Goal: Obtain resource: Obtain resource

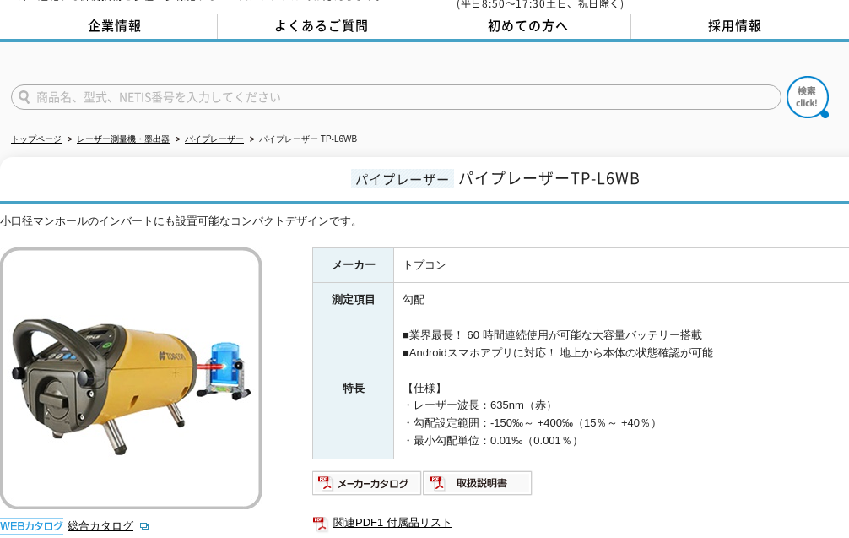
scroll to position [169, 0]
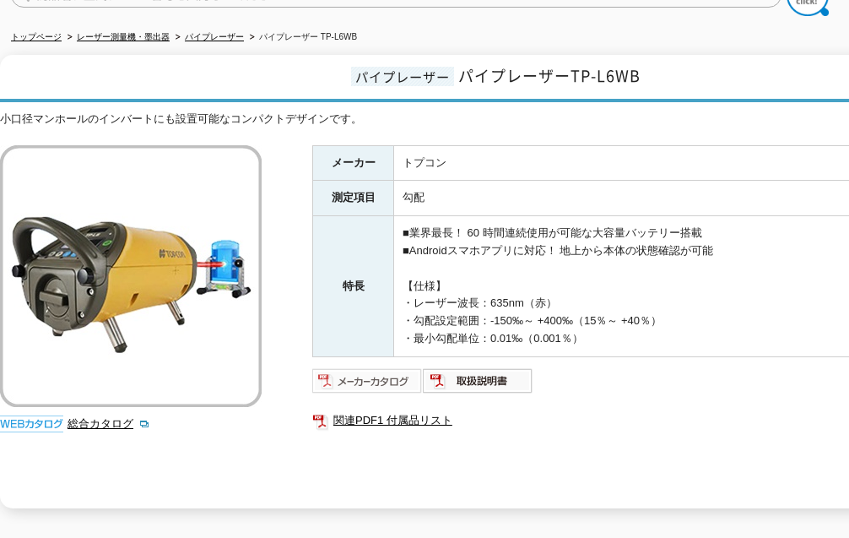
click at [404, 367] on img at bounding box center [367, 380] width 111 height 27
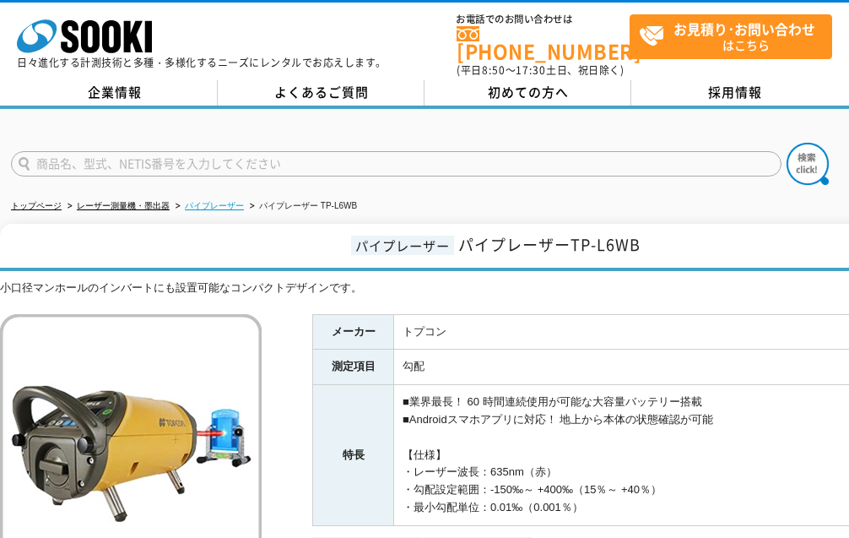
click at [221, 201] on link "パイプレーザー" at bounding box center [214, 205] width 59 height 9
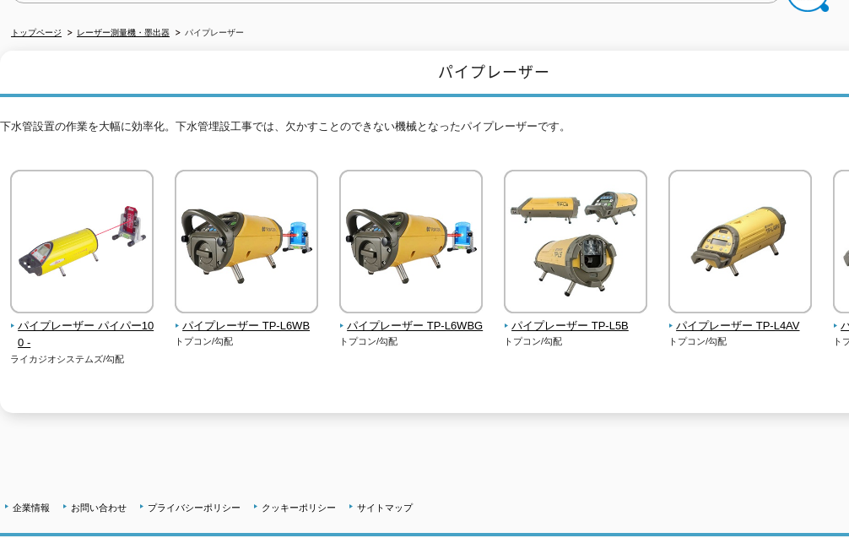
scroll to position [253, 0]
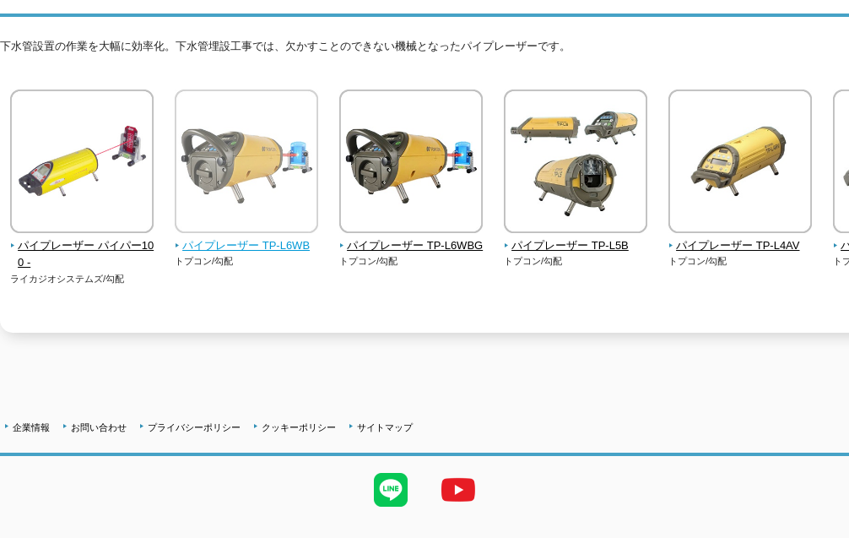
click at [266, 174] on img at bounding box center [246, 163] width 143 height 148
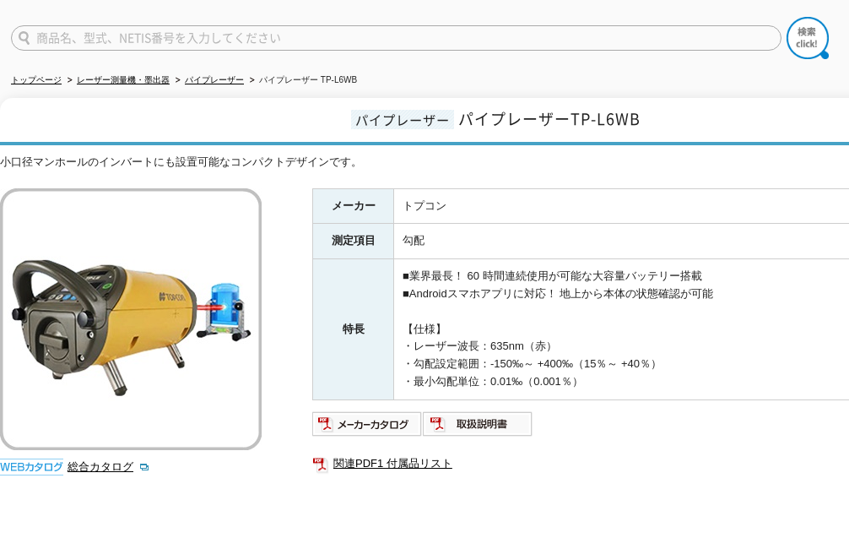
scroll to position [84, 0]
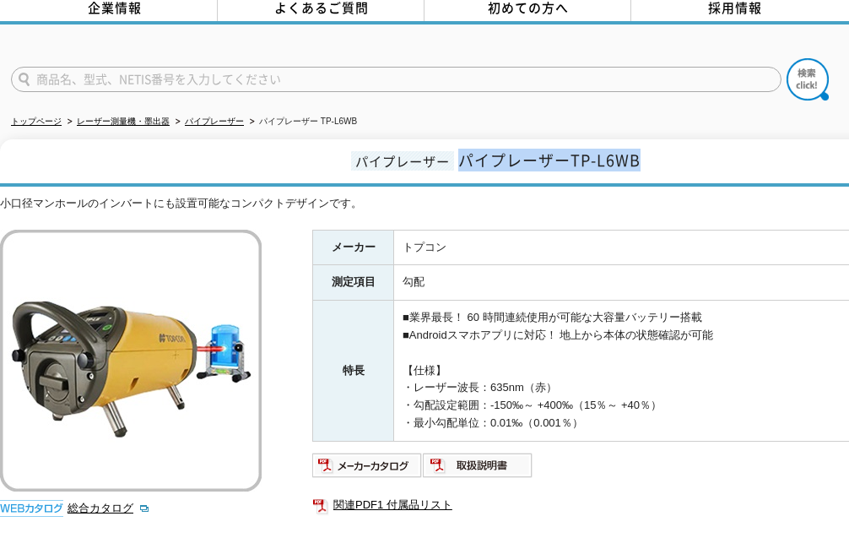
drag, startPoint x: 664, startPoint y: 154, endPoint x: 458, endPoint y: 159, distance: 205.9
click at [458, 159] on h1 "パイプレーザー パイプレーザーTP-L6WB" at bounding box center [493, 162] width 987 height 47
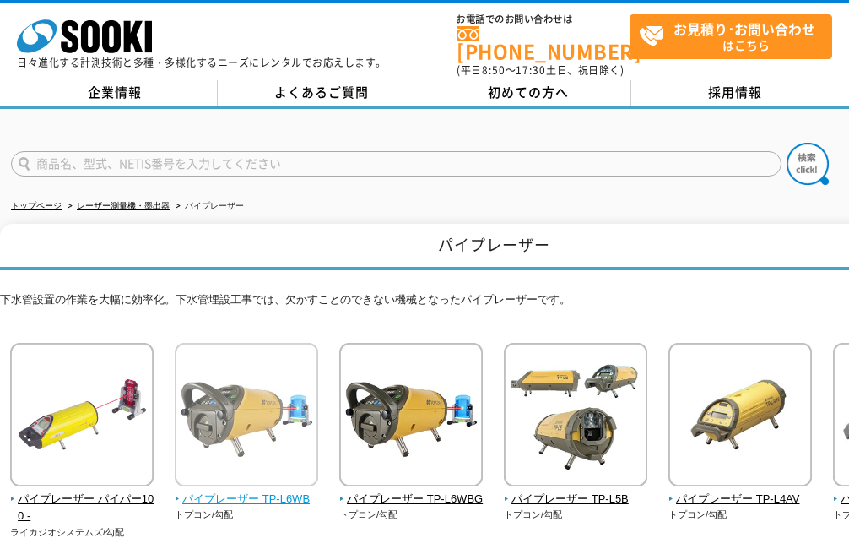
click at [261, 364] on img at bounding box center [246, 417] width 143 height 148
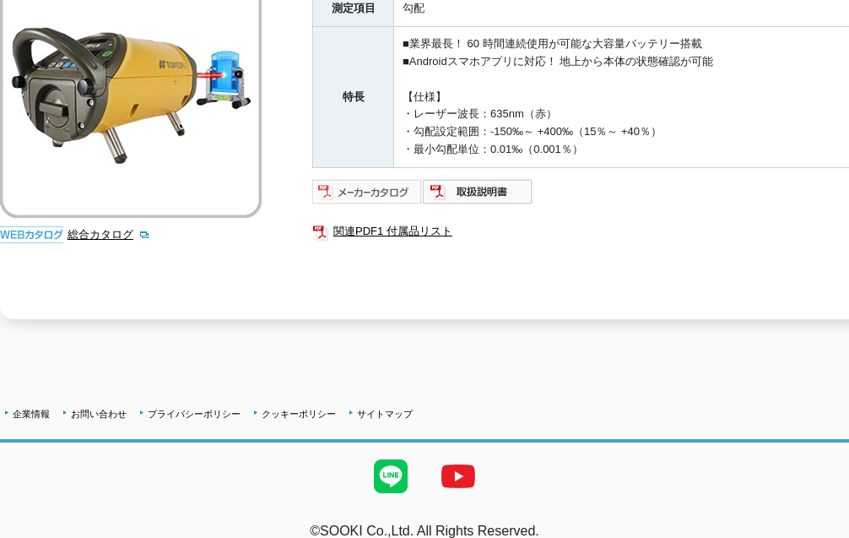
scroll to position [369, 0]
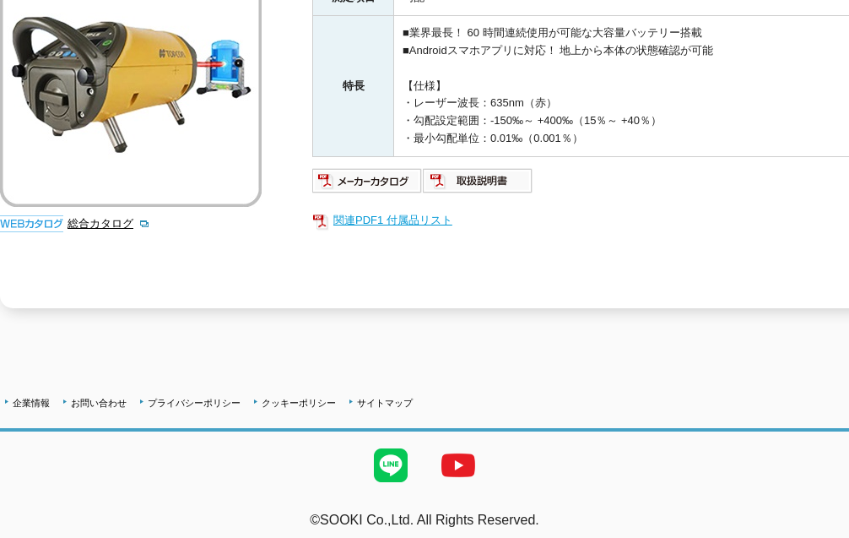
click at [407, 209] on link "関連PDF1 付属品リスト" at bounding box center [649, 220] width 675 height 22
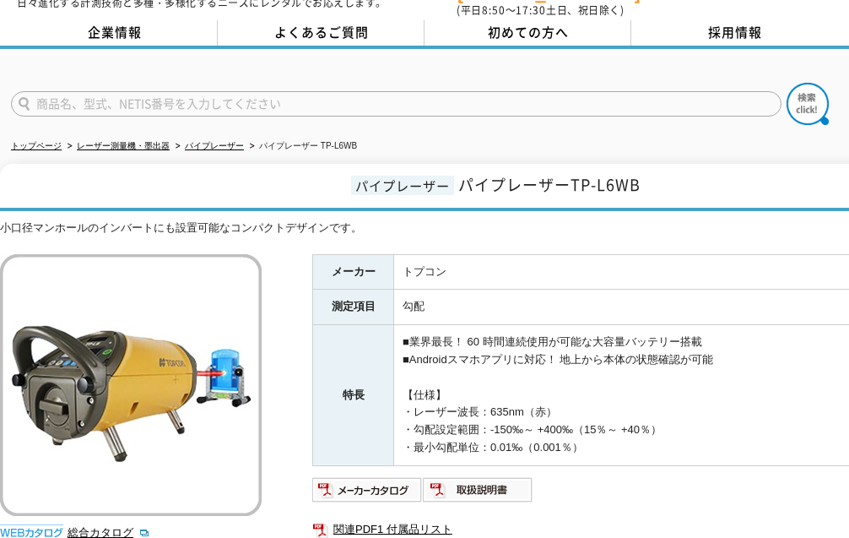
scroll to position [31, 0]
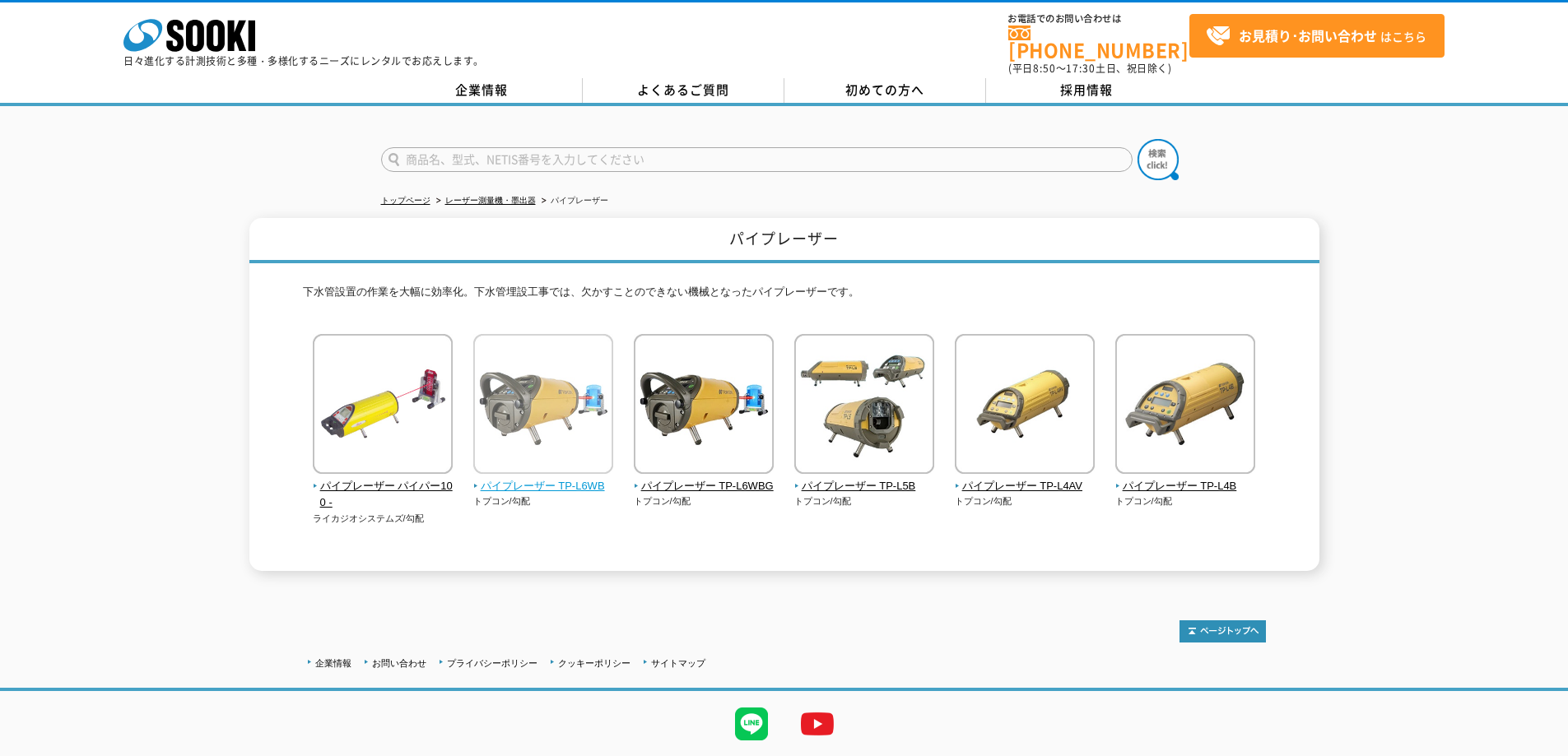
click at [555, 440] on img at bounding box center [542, 407] width 139 height 144
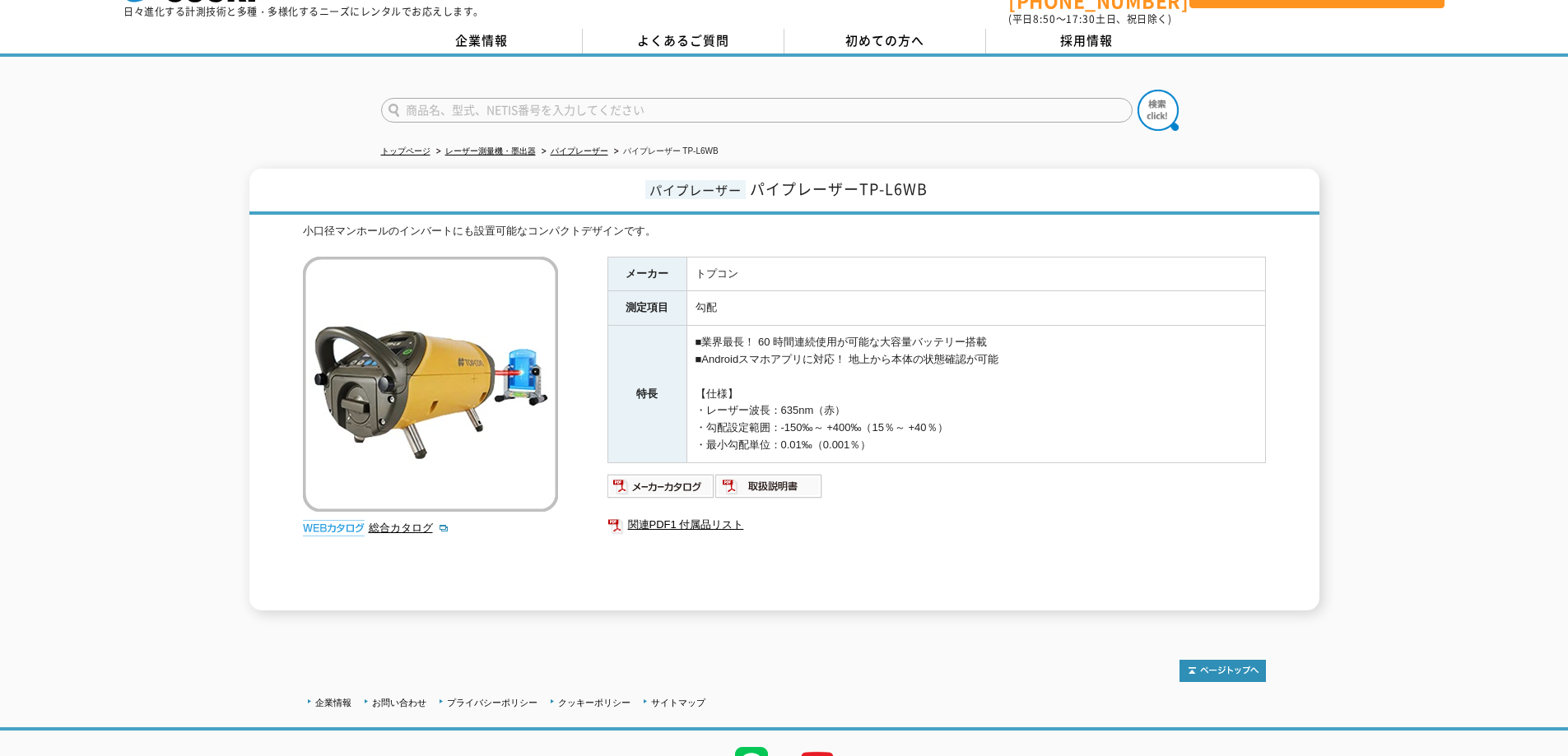
scroll to position [128, 0]
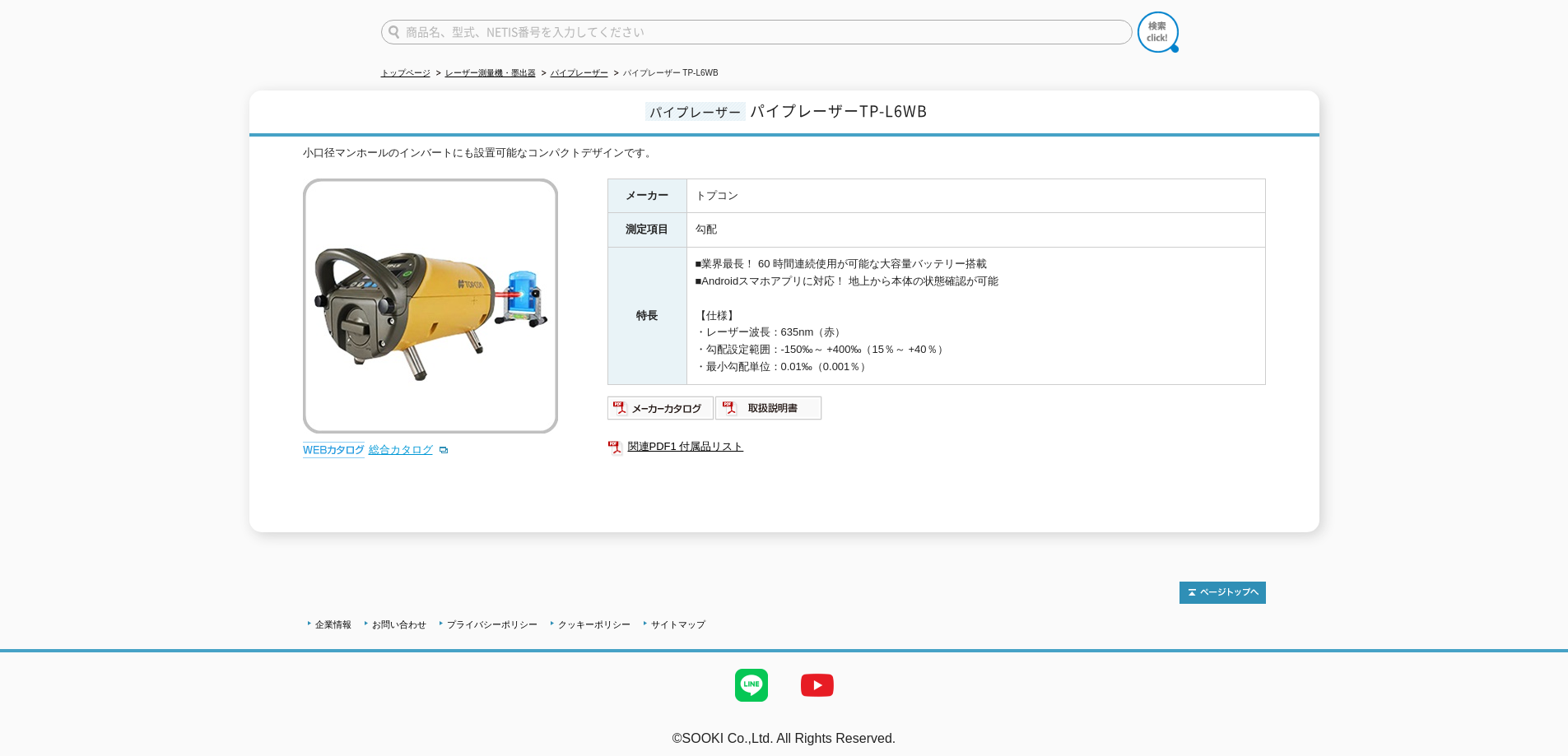
click at [413, 444] on link "総合カタログ" at bounding box center [409, 450] width 81 height 13
